Goal: Information Seeking & Learning: Check status

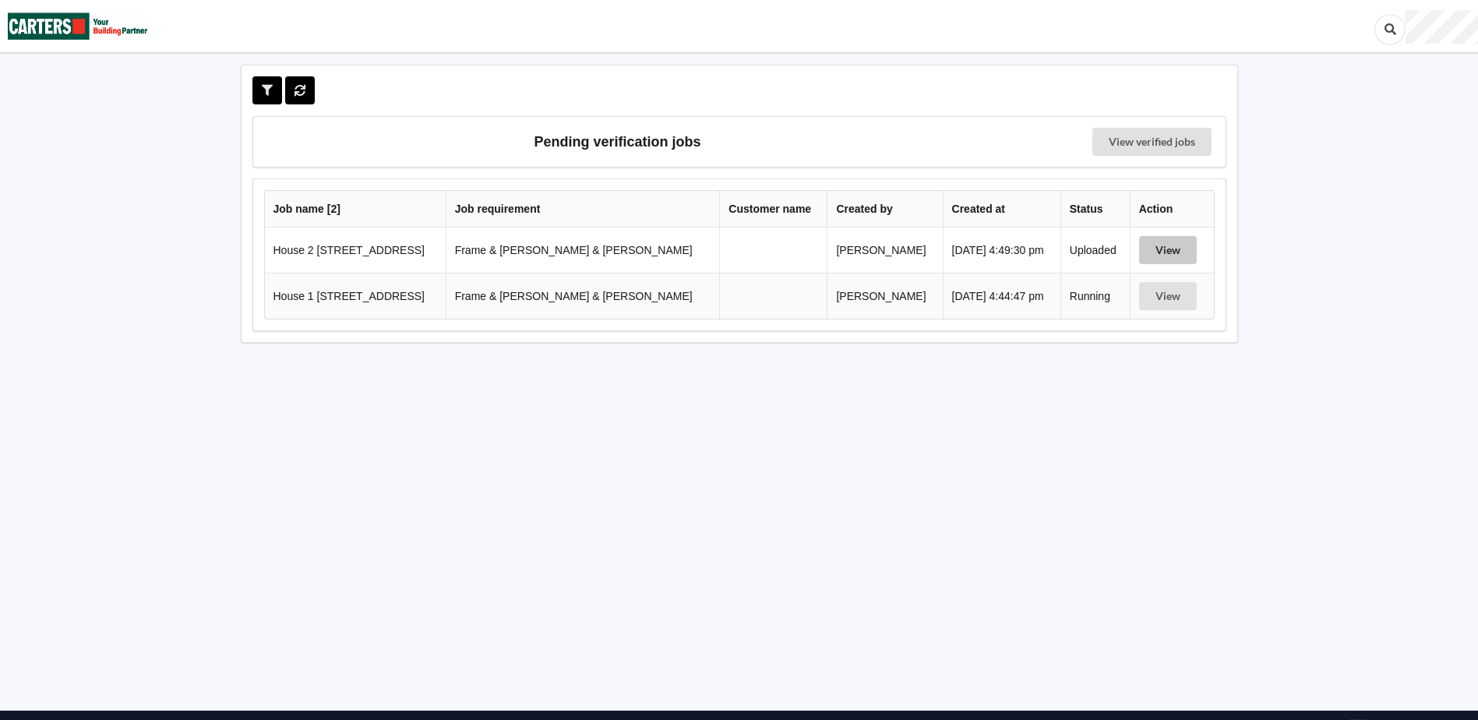
click at [1157, 246] on button "View" at bounding box center [1168, 250] width 58 height 28
click at [1157, 299] on button "View" at bounding box center [1168, 296] width 58 height 28
click at [1145, 248] on button "View" at bounding box center [1168, 250] width 58 height 28
click at [302, 94] on icon at bounding box center [300, 89] width 13 height 9
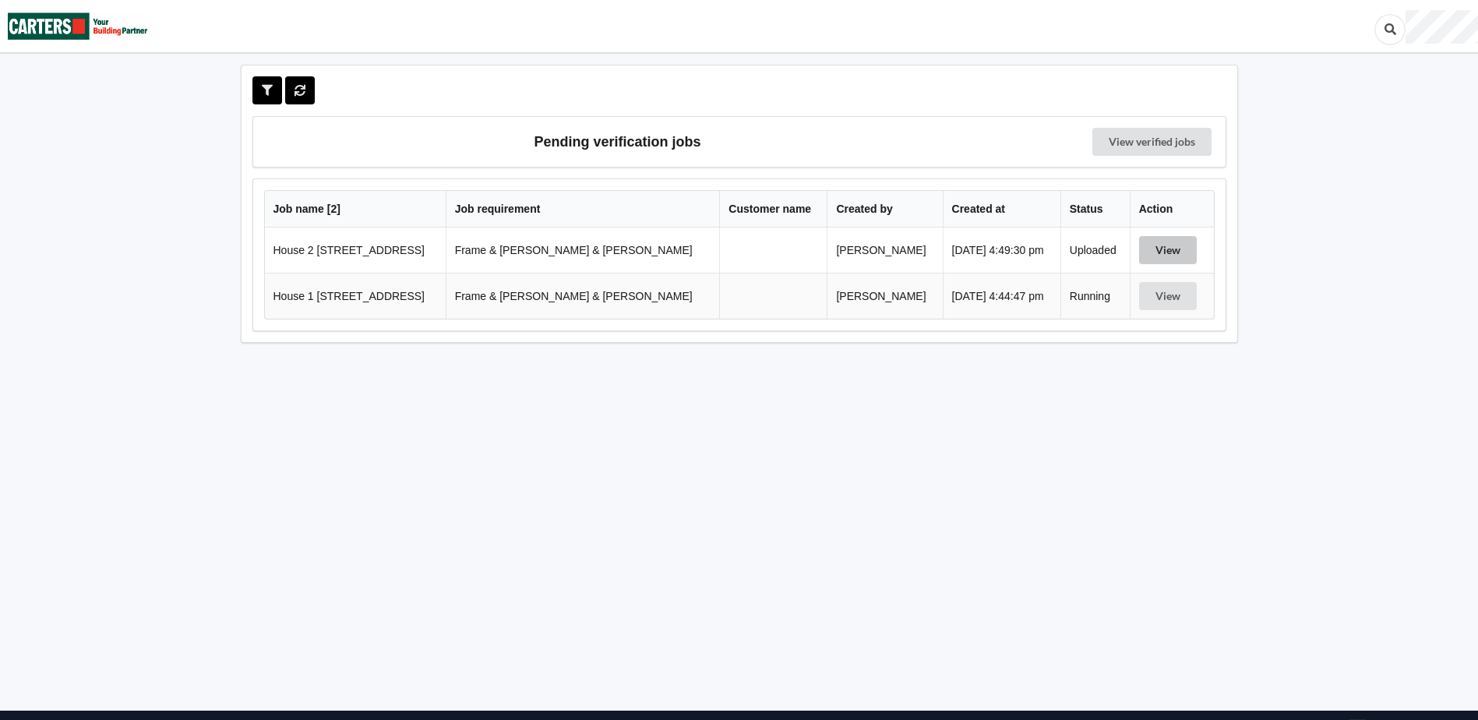
click at [1139, 252] on button "View" at bounding box center [1168, 250] width 58 height 28
click at [1164, 297] on button "View" at bounding box center [1168, 296] width 58 height 28
click at [298, 93] on icon at bounding box center [300, 89] width 13 height 9
click at [1160, 248] on button "View" at bounding box center [1167, 250] width 58 height 28
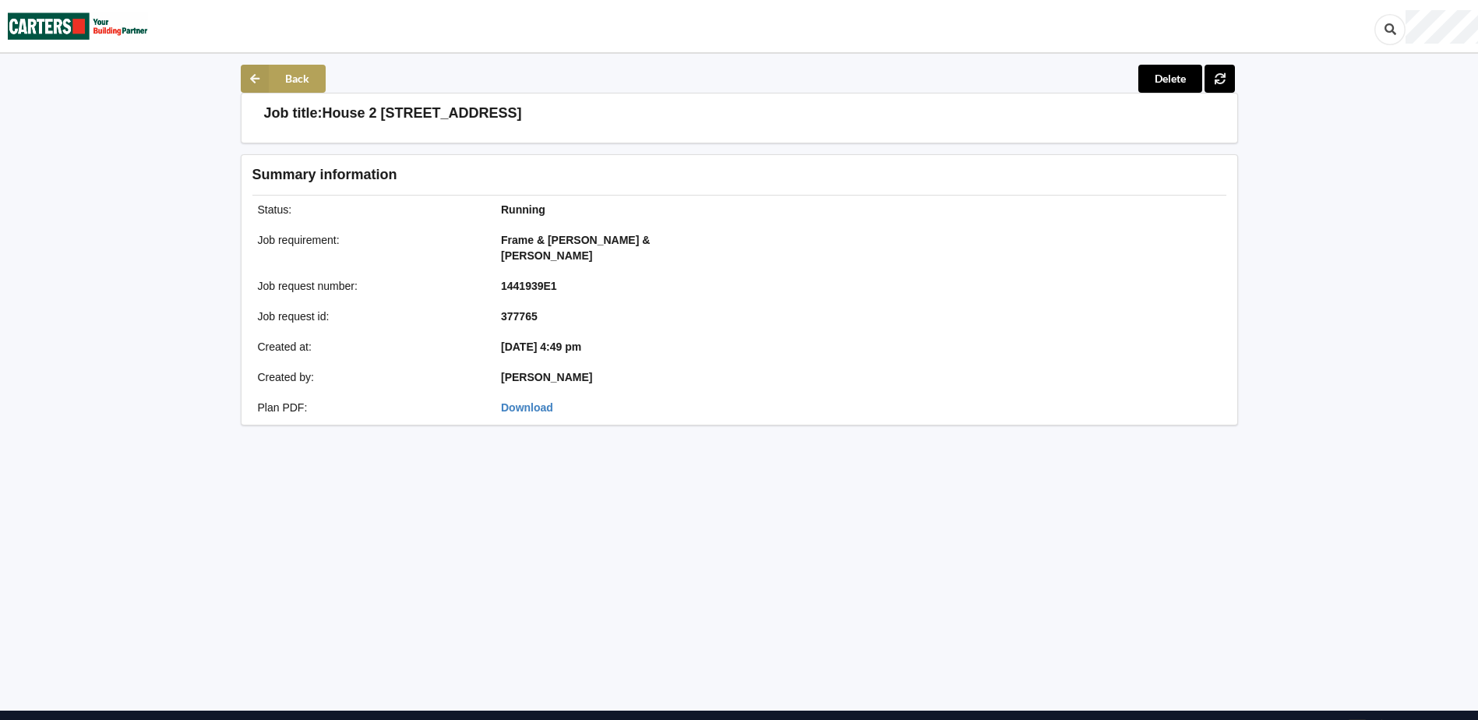
click at [271, 69] on button "Back" at bounding box center [283, 79] width 85 height 28
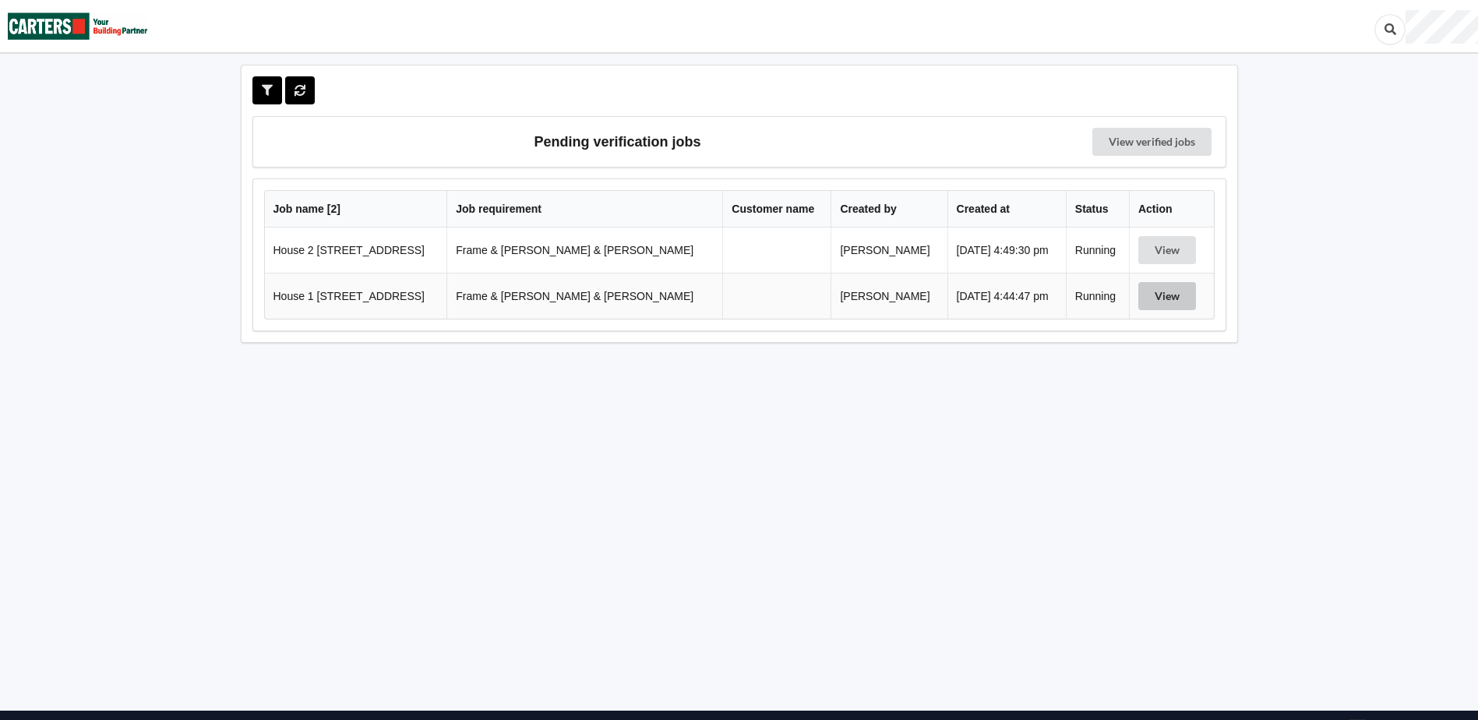
click at [1155, 298] on button "View" at bounding box center [1167, 296] width 58 height 28
